Goal: Task Accomplishment & Management: Manage account settings

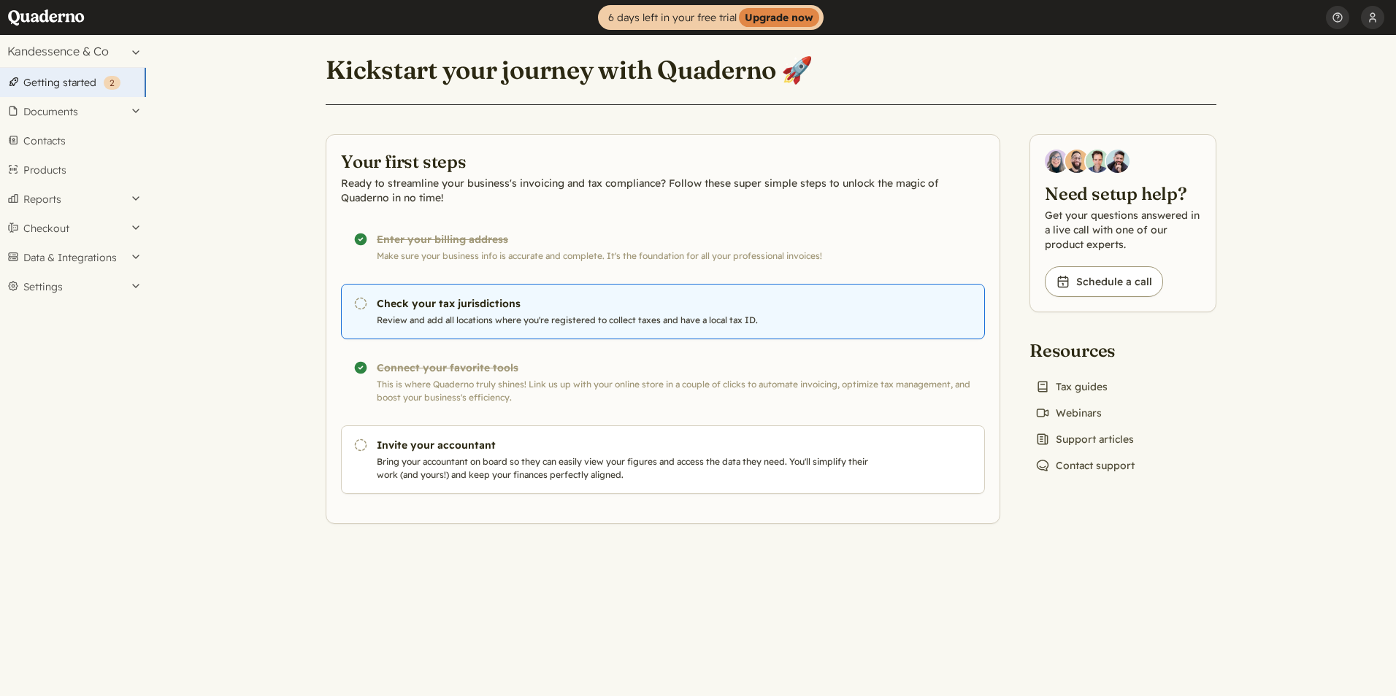
click at [480, 315] on p "Review and add all locations where you're registered to collect taxes and have …" at bounding box center [626, 320] width 498 height 13
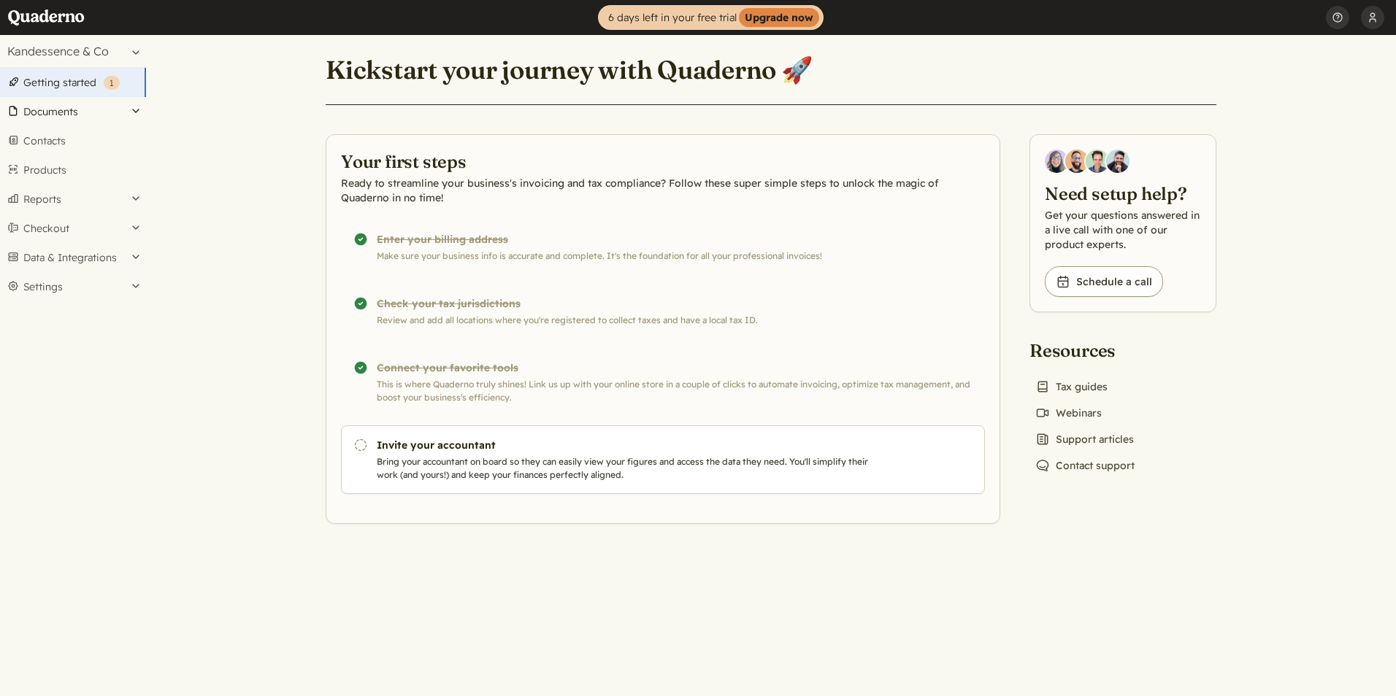
click at [129, 110] on button "Documents" at bounding box center [73, 111] width 146 height 29
click at [126, 50] on button "Kandessence & Co" at bounding box center [73, 51] width 146 height 32
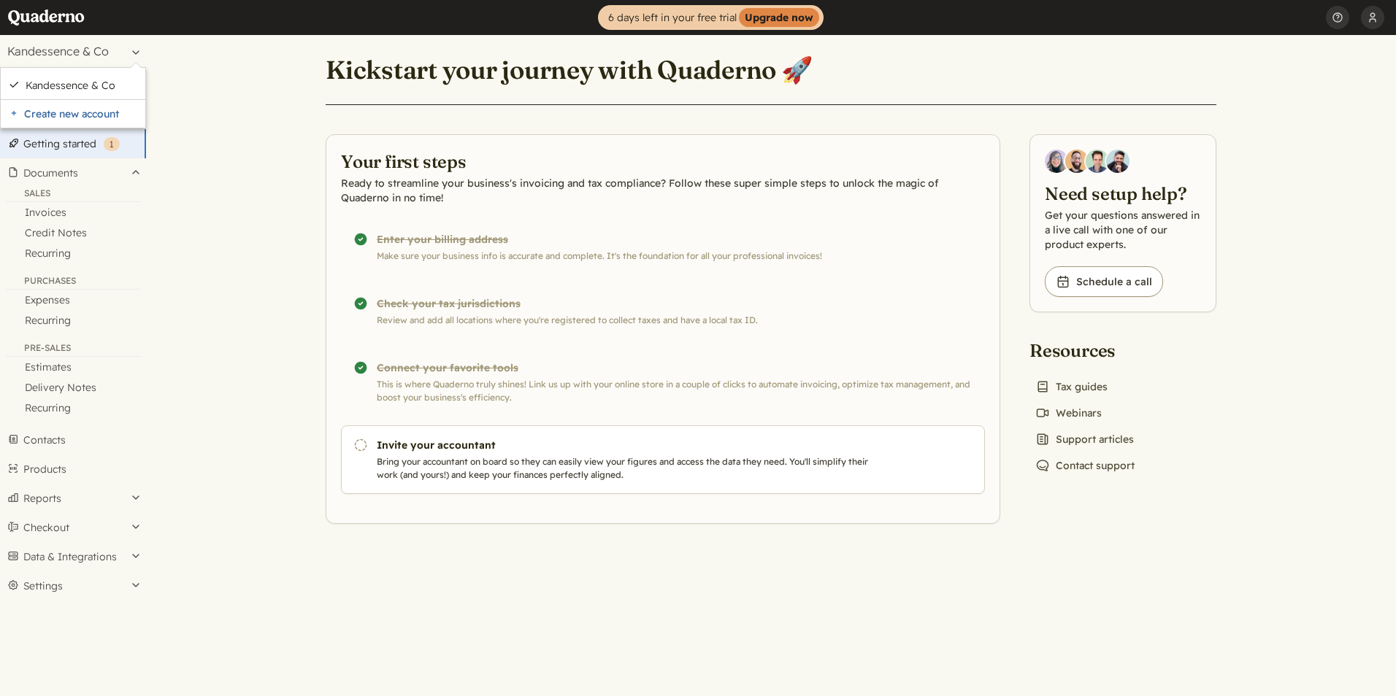
click at [177, 166] on main "Jurisdiction was successfully updated. Close Kickstart your journey with Quader…" at bounding box center [771, 365] width 1250 height 661
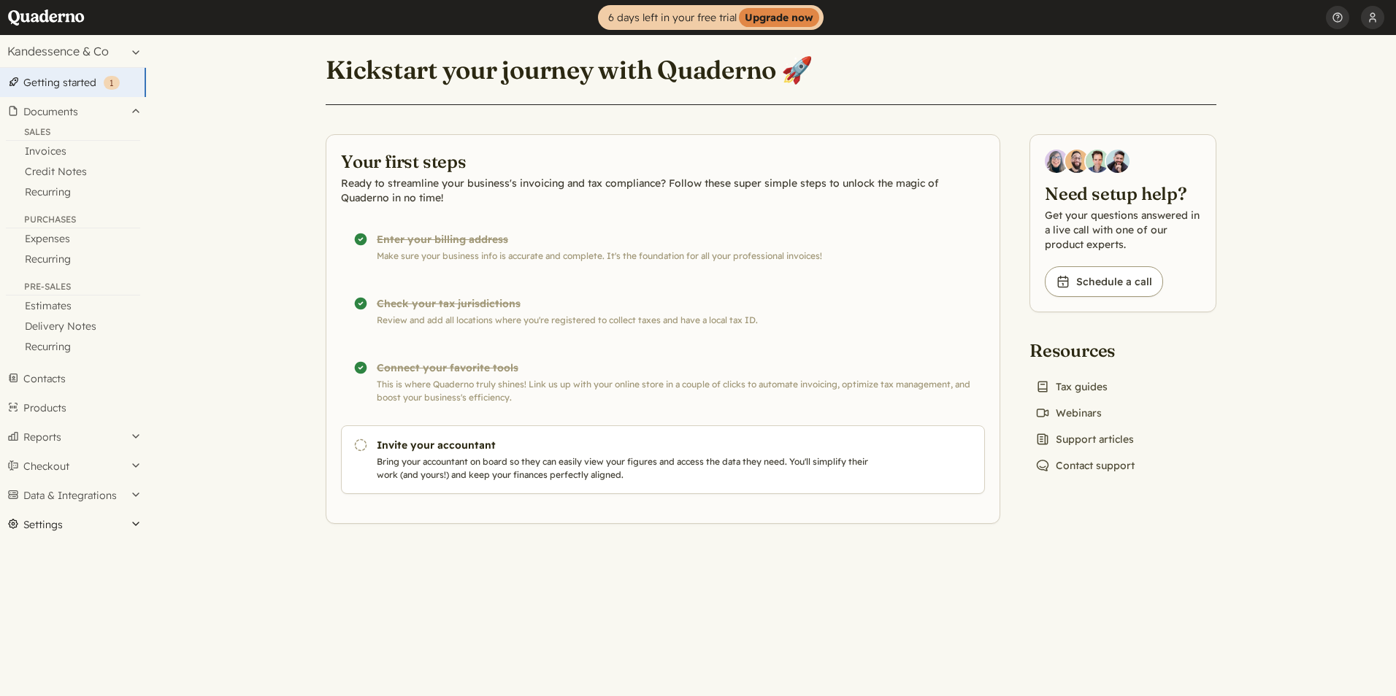
click at [132, 526] on button "Settings" at bounding box center [73, 524] width 146 height 29
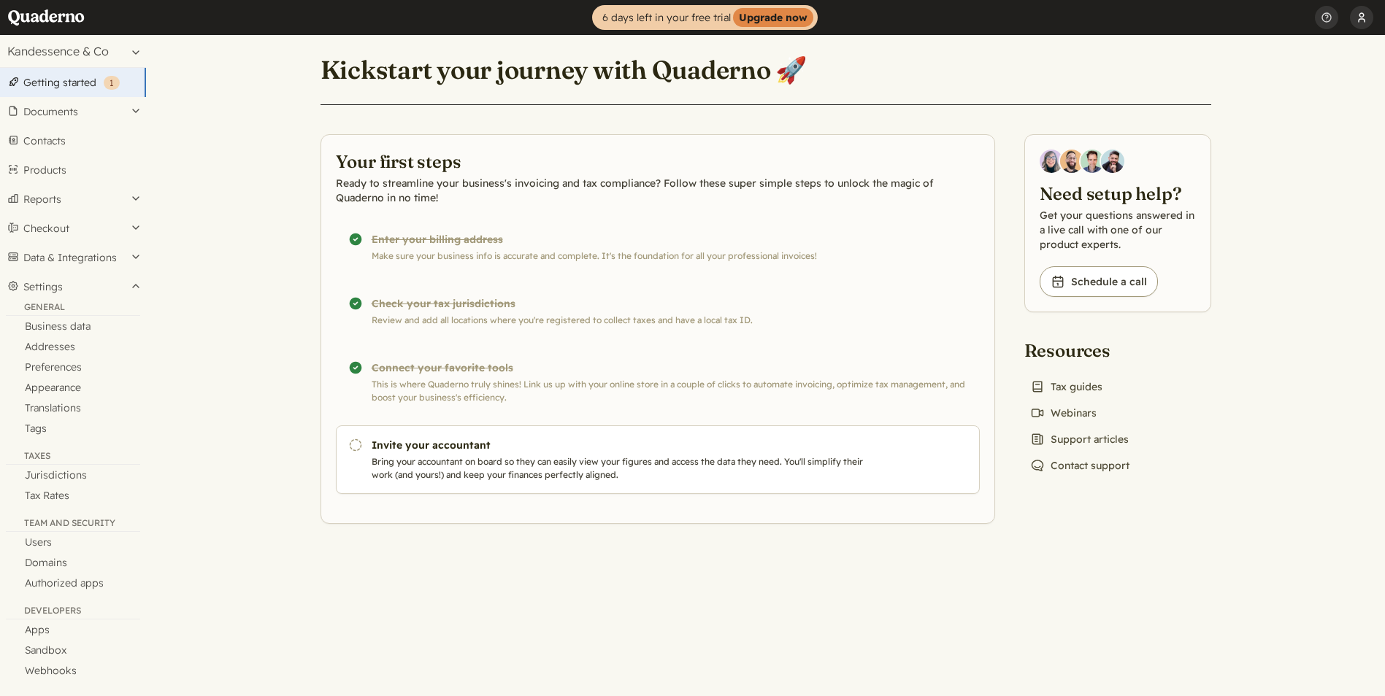
click at [1366, 20] on button "[PERSON_NAME]" at bounding box center [1361, 17] width 23 height 35
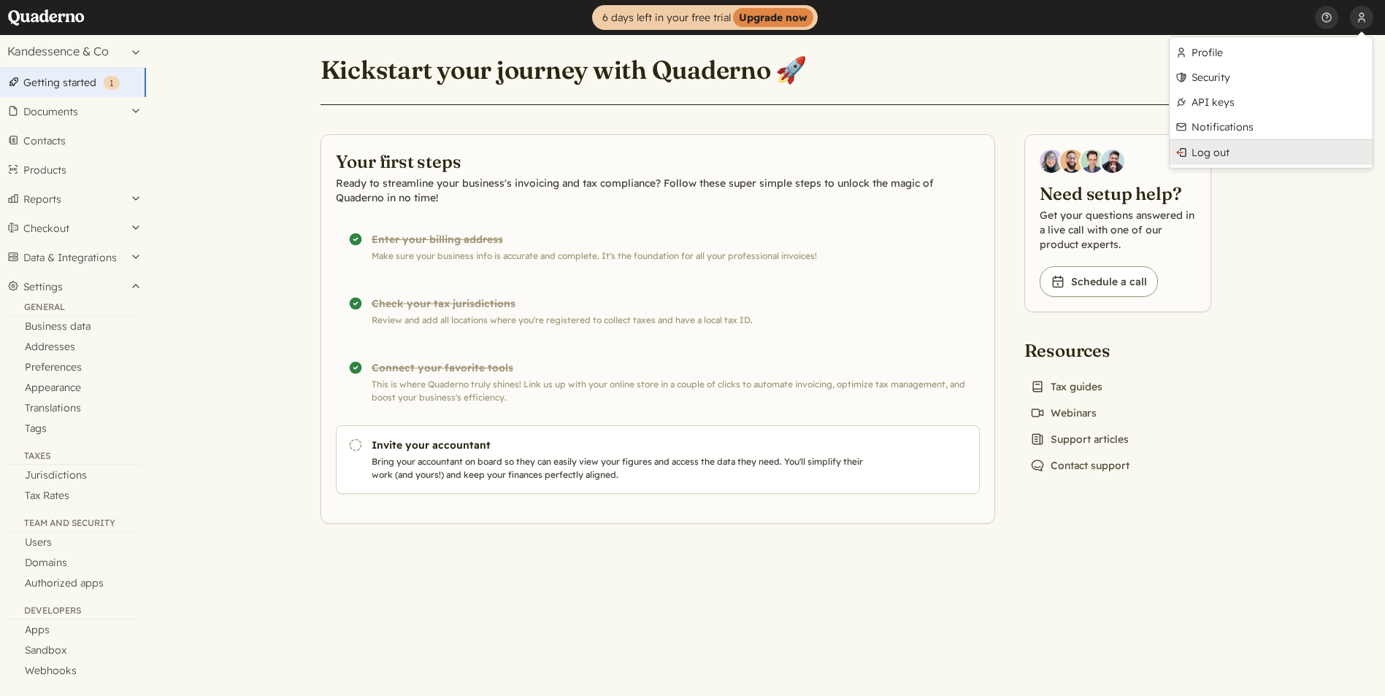
click at [1257, 159] on link "Log out" at bounding box center [1271, 152] width 203 height 25
